Goal: Task Accomplishment & Management: Manage account settings

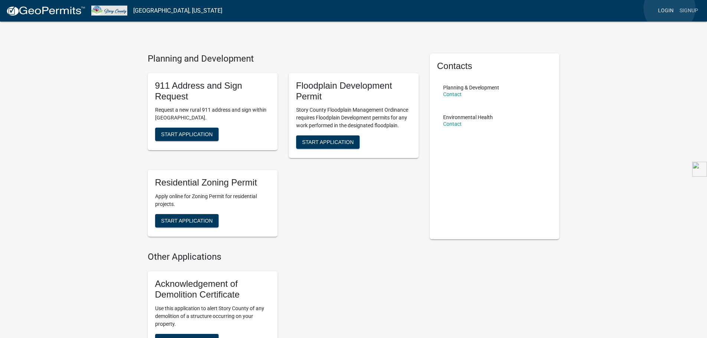
click at [669, 8] on link "Login" at bounding box center [666, 11] width 22 height 14
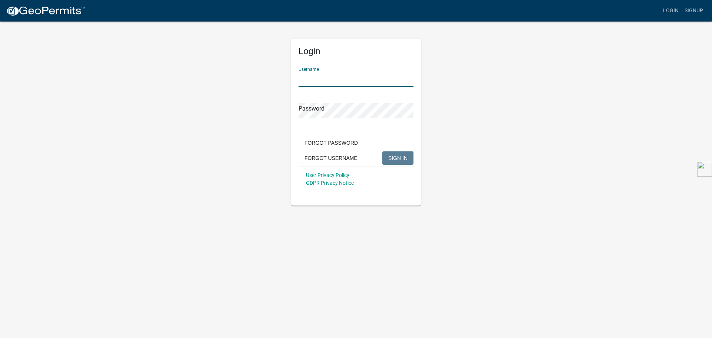
click at [338, 78] on input "Username" at bounding box center [356, 79] width 115 height 15
click at [343, 78] on input "Username" at bounding box center [356, 79] width 115 height 15
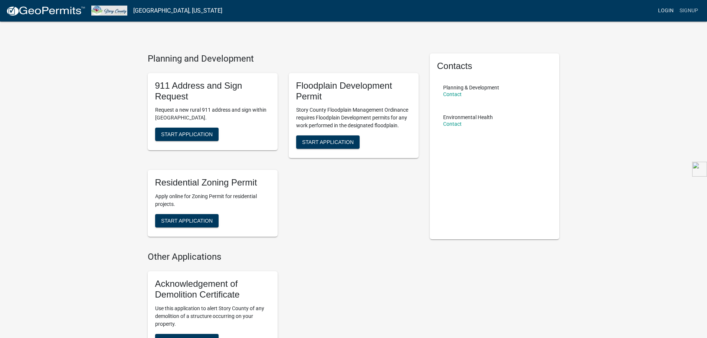
click at [665, 11] on link "Login" at bounding box center [666, 11] width 22 height 14
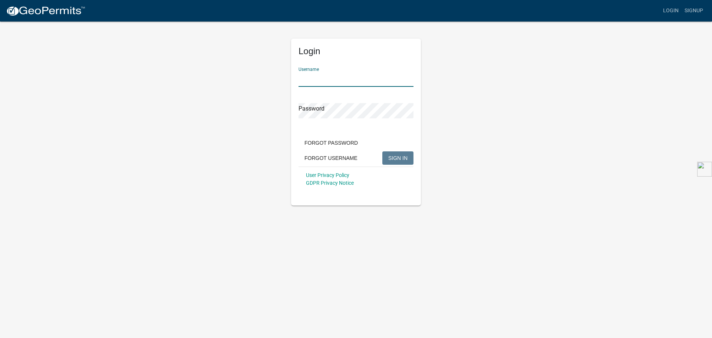
click at [351, 81] on input "Username" at bounding box center [356, 79] width 115 height 15
type input "[EMAIL_ADDRESS][DOMAIN_NAME]"
